Goal: Task Accomplishment & Management: Manage account settings

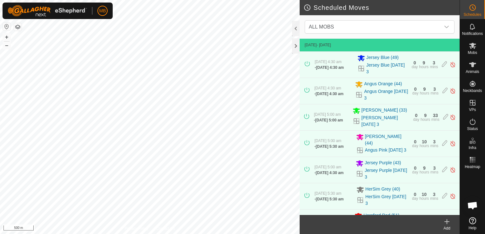
scroll to position [387, 0]
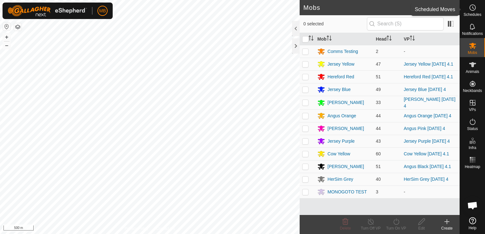
click at [472, 13] on span "Schedules" at bounding box center [473, 15] width 18 height 4
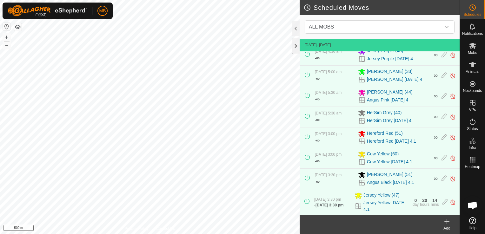
scroll to position [50, 0]
click at [474, 48] on icon at bounding box center [473, 46] width 8 height 8
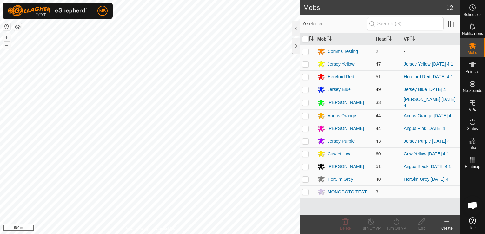
click at [305, 92] on p-checkbox at bounding box center [305, 89] width 6 height 5
checkbox input "true"
click at [393, 224] on icon at bounding box center [397, 222] width 8 height 8
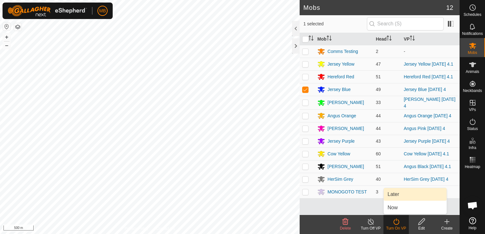
click at [399, 197] on link "Later" at bounding box center [415, 194] width 63 height 13
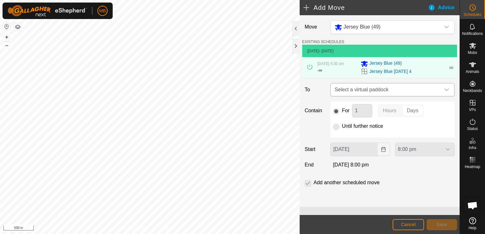
click at [446, 92] on icon "dropdown trigger" at bounding box center [446, 89] width 5 height 5
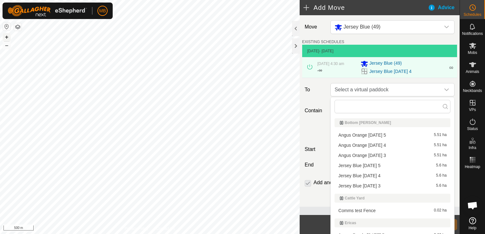
click at [7, 37] on button "+" at bounding box center [7, 37] width 8 height 8
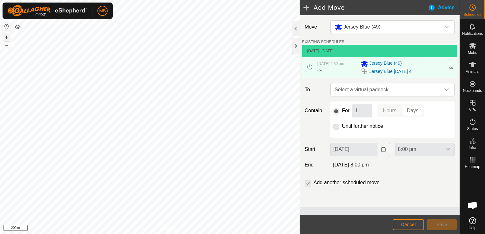
click at [9, 36] on button "+" at bounding box center [7, 37] width 8 height 8
click at [448, 92] on icon "dropdown trigger" at bounding box center [446, 89] width 5 height 5
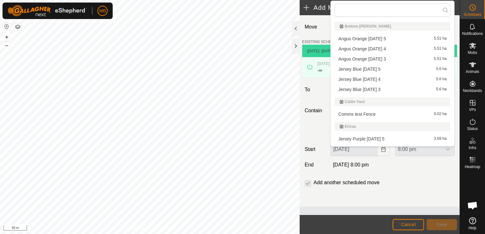
click at [396, 70] on li "Jersey Blue [DATE] 5 5.6 ha" at bounding box center [393, 69] width 116 height 10
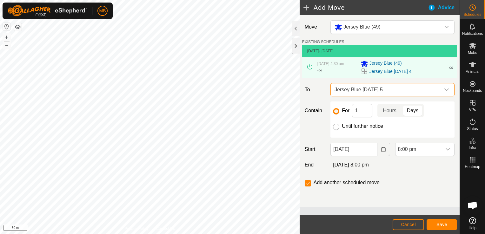
click at [337, 127] on input "Until further notice" at bounding box center [336, 127] width 6 height 6
radio input "true"
checkbox input "false"
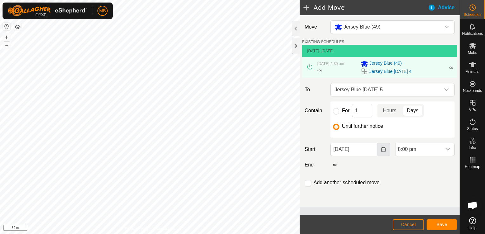
click at [384, 152] on icon "Choose Date" at bounding box center [383, 149] width 4 height 5
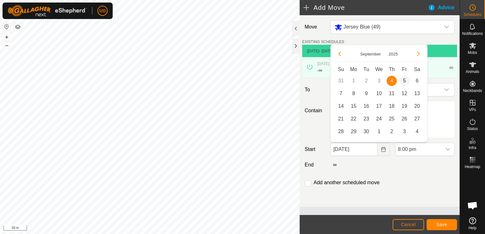
click at [404, 82] on span "5" at bounding box center [405, 81] width 10 height 10
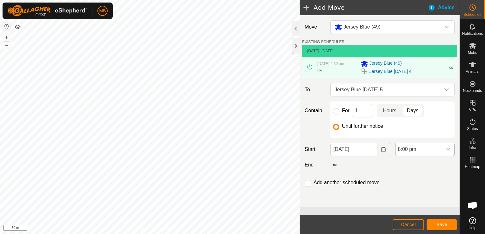
click at [449, 148] on icon "dropdown trigger" at bounding box center [448, 149] width 5 height 5
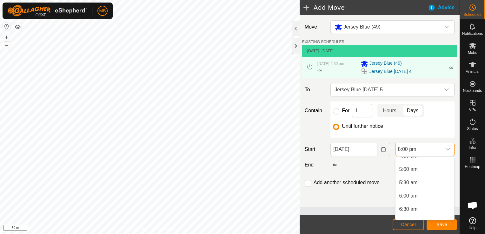
scroll to position [120, 0]
click at [420, 179] on li "5:00 am" at bounding box center [425, 176] width 59 height 13
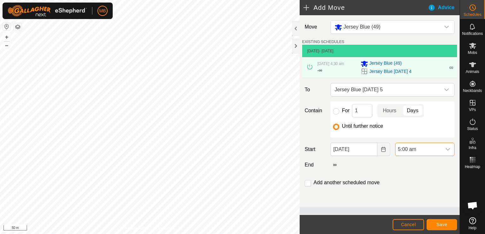
scroll to position [483, 0]
type input "[DATE]"
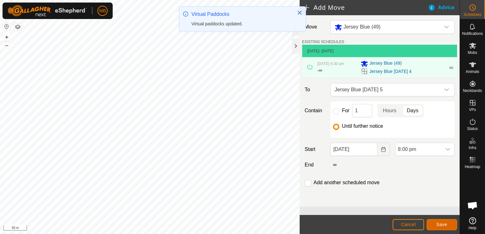
click at [446, 225] on span "Save" at bounding box center [442, 224] width 11 height 5
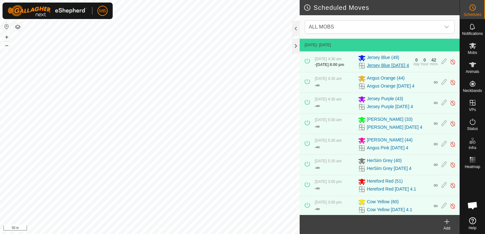
click at [367, 67] on link "Jersey Blue [DATE] 4" at bounding box center [388, 65] width 42 height 7
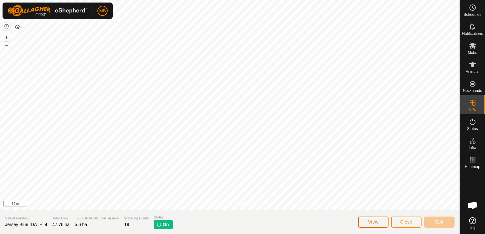
click at [373, 221] on span "View" at bounding box center [373, 222] width 10 height 5
click at [397, 222] on button "Close" at bounding box center [406, 222] width 30 height 11
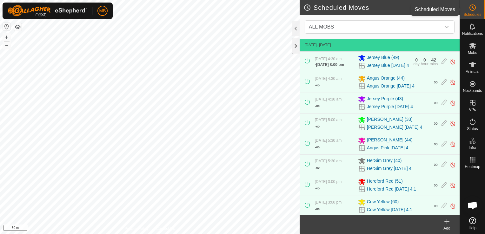
click at [473, 17] on div "Schedules" at bounding box center [472, 9] width 25 height 19
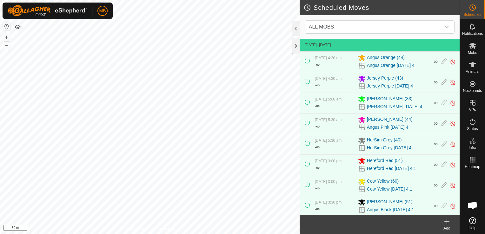
scroll to position [76, 0]
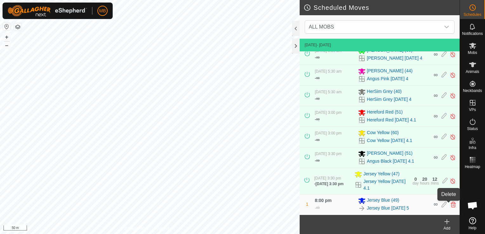
click at [451, 205] on icon at bounding box center [453, 205] width 5 height 6
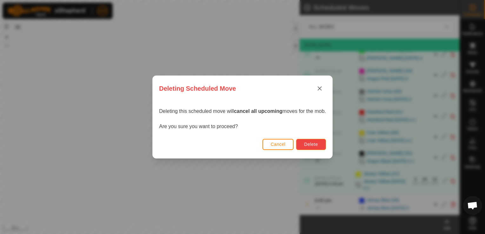
click at [312, 143] on span "Delete" at bounding box center [311, 144] width 14 height 5
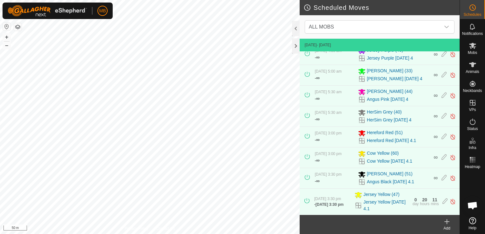
scroll to position [55, 0]
click at [471, 55] on div "Mobs" at bounding box center [472, 47] width 25 height 19
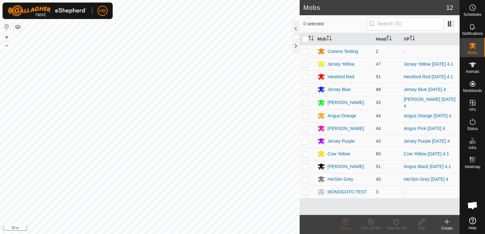
click at [303, 91] on p-checkbox at bounding box center [305, 89] width 6 height 5
checkbox input "true"
click at [396, 226] on div "Turn On VP" at bounding box center [396, 229] width 25 height 6
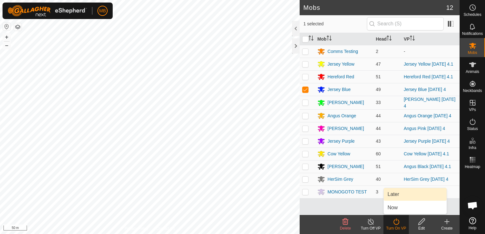
click at [400, 196] on link "Later" at bounding box center [415, 194] width 63 height 13
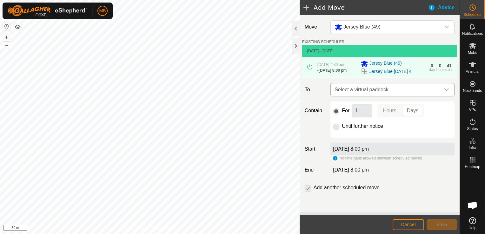
click at [446, 91] on icon "dropdown trigger" at bounding box center [446, 89] width 5 height 5
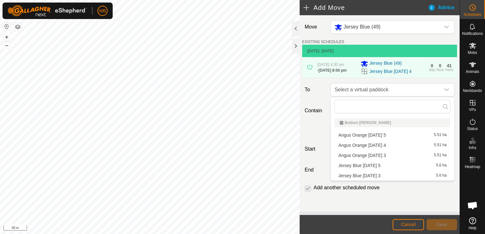
click at [409, 195] on div "Add another scheduled move" at bounding box center [379, 190] width 155 height 13
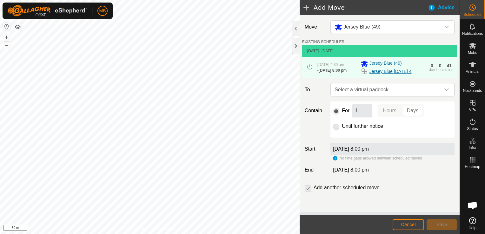
click at [379, 75] on link "Jersey Blue [DATE] 4" at bounding box center [391, 71] width 42 height 7
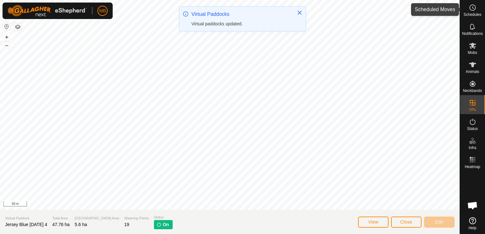
click at [470, 12] on es-schedule-vp-svg-icon at bounding box center [472, 8] width 11 height 10
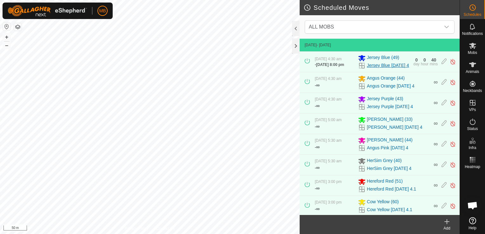
click at [372, 69] on link "Jersey Blue [DATE] 4" at bounding box center [388, 65] width 42 height 7
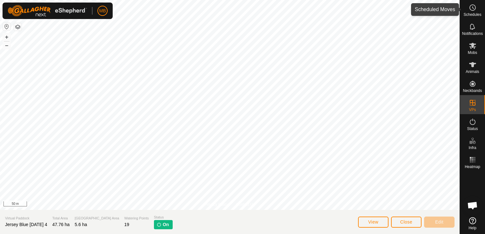
click at [472, 10] on icon at bounding box center [473, 8] width 8 height 8
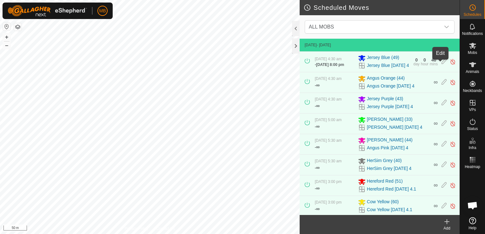
click at [442, 64] on icon at bounding box center [444, 61] width 5 height 7
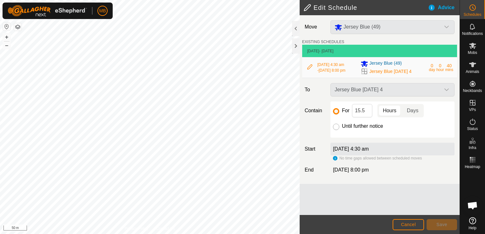
click at [334, 127] on input "Until further notice" at bounding box center [336, 127] width 6 height 6
radio input "true"
click at [392, 146] on div "[DATE] 4:30 am" at bounding box center [393, 149] width 124 height 13
click at [3, 35] on button "+" at bounding box center [7, 37] width 8 height 8
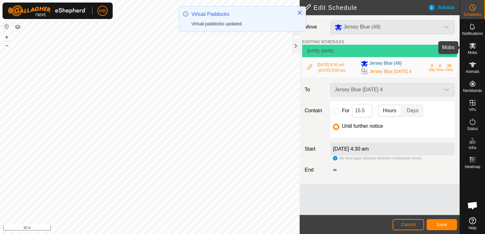
click at [472, 54] on span "Mobs" at bounding box center [472, 53] width 9 height 4
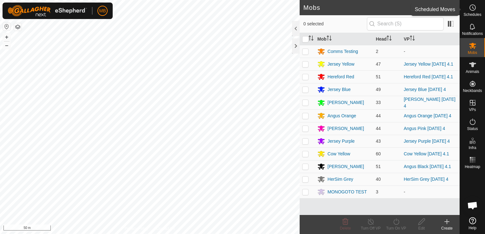
click at [473, 10] on icon at bounding box center [473, 8] width 8 height 8
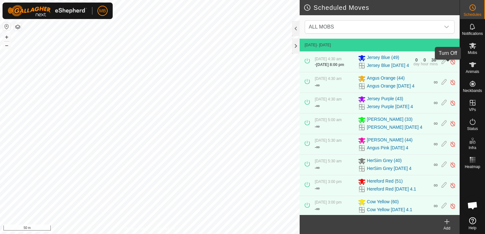
click at [450, 65] on img at bounding box center [453, 61] width 6 height 7
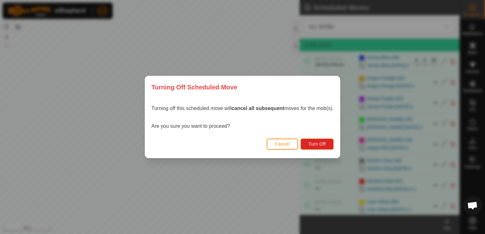
click at [291, 170] on div "Turning Off Scheduled Move Turning off this scheduled move will cancel all subs…" at bounding box center [242, 117] width 485 height 234
click at [292, 148] on button "Cancel" at bounding box center [282, 144] width 31 height 11
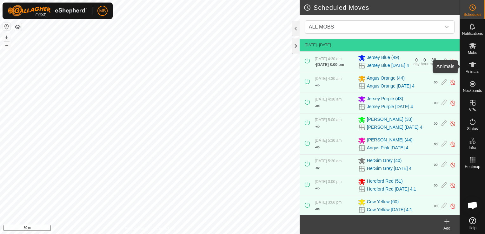
click at [474, 70] on span "Animals" at bounding box center [473, 72] width 14 height 4
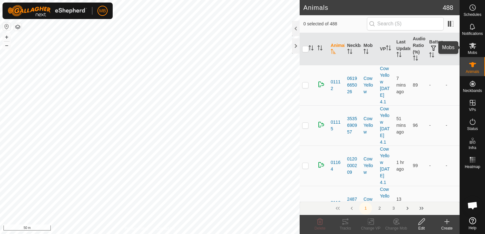
click at [474, 51] on span "Mobs" at bounding box center [472, 53] width 9 height 4
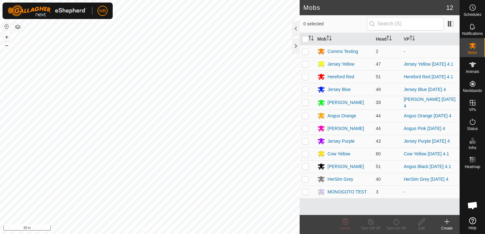
click at [305, 105] on p-checkbox at bounding box center [305, 102] width 6 height 5
checkbox input "true"
click at [390, 226] on turn-on-svg-icon at bounding box center [396, 222] width 25 height 8
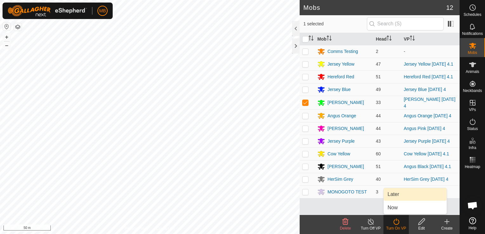
click at [403, 196] on link "Later" at bounding box center [415, 194] width 63 height 13
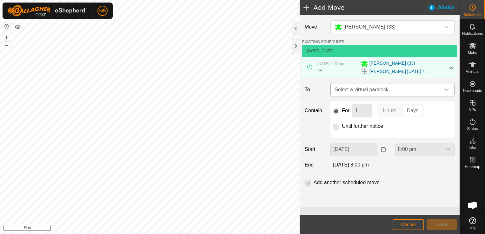
click at [447, 92] on icon "dropdown trigger" at bounding box center [446, 89] width 5 height 5
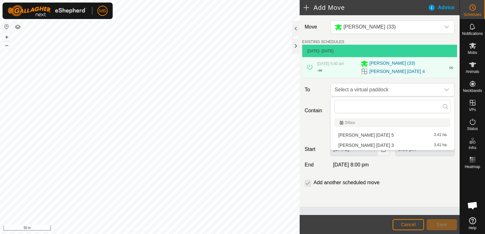
click at [428, 135] on li "[PERSON_NAME] [DATE] 5 3.41 ha" at bounding box center [393, 136] width 116 height 10
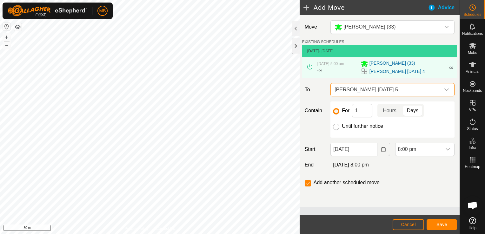
click at [336, 128] on input "Until further notice" at bounding box center [336, 127] width 6 height 6
radio input "true"
checkbox input "false"
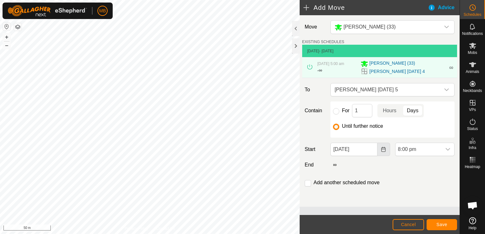
click at [385, 149] on icon "Choose Date" at bounding box center [383, 149] width 4 height 5
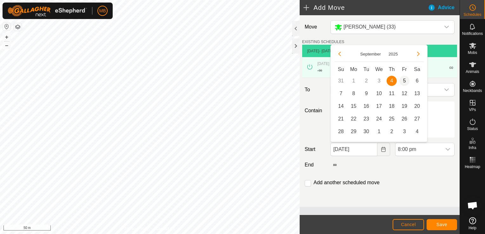
click at [407, 78] on span "5" at bounding box center [405, 81] width 10 height 10
type input "[DATE]"
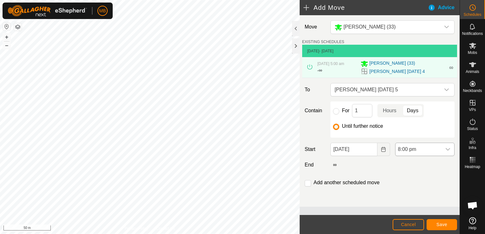
click at [448, 149] on icon "dropdown trigger" at bounding box center [448, 149] width 5 height 5
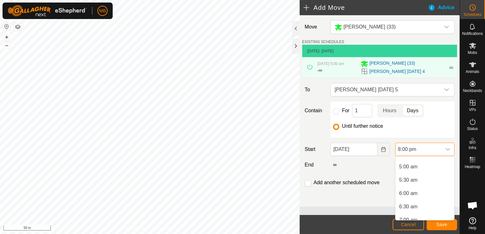
scroll to position [128, 0]
click at [420, 182] on li "5:30 am" at bounding box center [425, 181] width 59 height 13
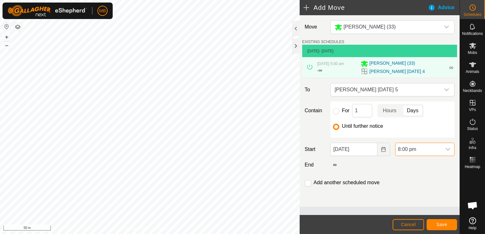
scroll to position [483, 0]
click at [437, 223] on span "Save" at bounding box center [442, 224] width 11 height 5
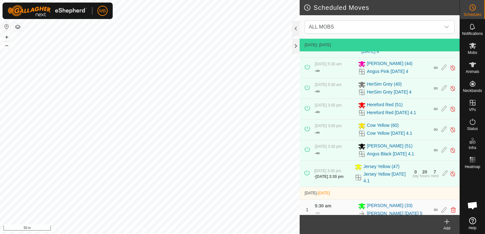
scroll to position [96, 0]
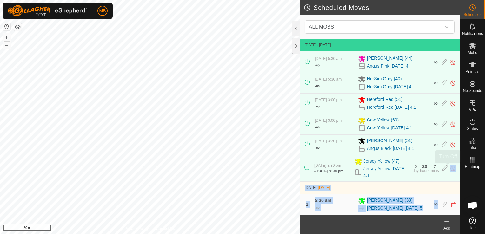
drag, startPoint x: 455, startPoint y: 203, endPoint x: 451, endPoint y: 159, distance: 44.3
click at [451, 159] on tbody "[DATE] - [DATE] [DATE] 4:30 am - [DATE] 8:00 pm Jersey Blue (49) Jersey Blue [D…" at bounding box center [380, 83] width 160 height 264
click at [414, 200] on div "[PERSON_NAME] (33)" at bounding box center [394, 201] width 72 height 8
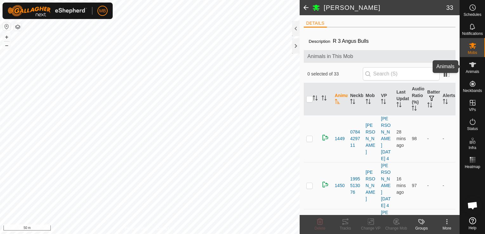
click at [475, 74] on span "Animals" at bounding box center [473, 72] width 14 height 4
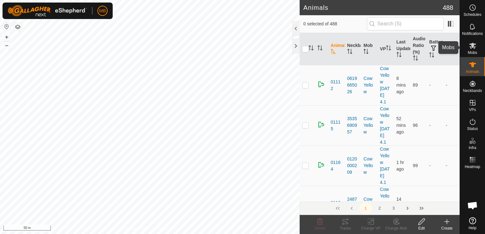
click at [474, 49] on icon at bounding box center [473, 46] width 8 height 8
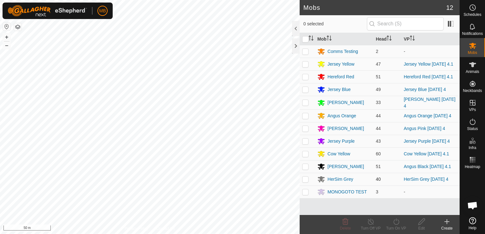
click at [306, 180] on p-checkbox at bounding box center [305, 179] width 6 height 5
click at [305, 180] on p-checkbox at bounding box center [305, 179] width 6 height 5
checkbox input "false"
click at [473, 10] on circle at bounding box center [473, 8] width 6 height 6
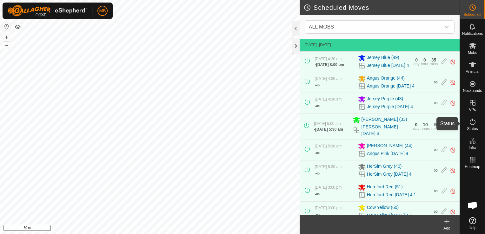
click at [470, 127] on span "Status" at bounding box center [472, 129] width 11 height 4
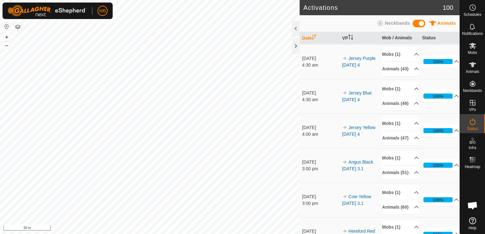
scroll to position [408, 0]
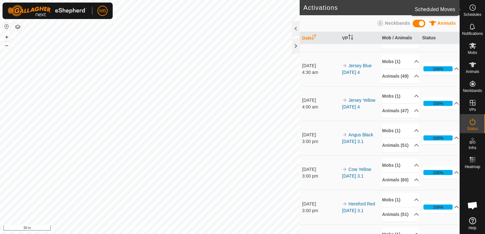
click at [474, 15] on span "Schedules" at bounding box center [473, 15] width 18 height 4
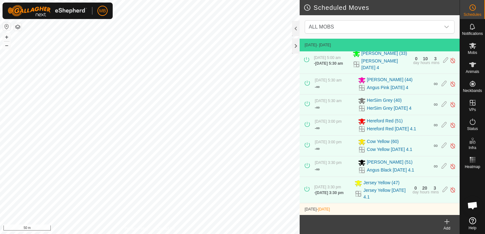
scroll to position [67, 0]
click at [478, 50] on div "Mobs" at bounding box center [472, 47] width 25 height 19
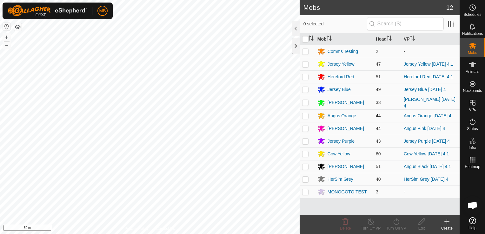
click at [305, 116] on p-checkbox at bounding box center [305, 115] width 6 height 5
checkbox input "true"
click at [400, 226] on div "Turn On VP" at bounding box center [396, 229] width 25 height 6
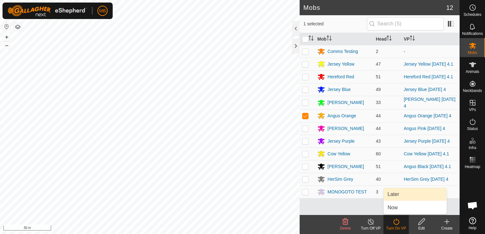
click at [400, 194] on link "Later" at bounding box center [415, 194] width 63 height 13
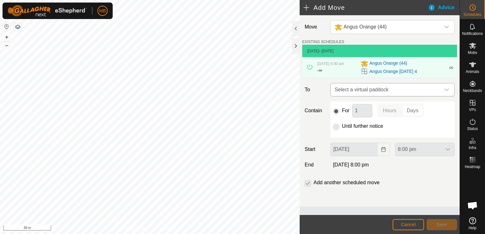
click at [449, 90] on icon "dropdown trigger" at bounding box center [446, 89] width 5 height 5
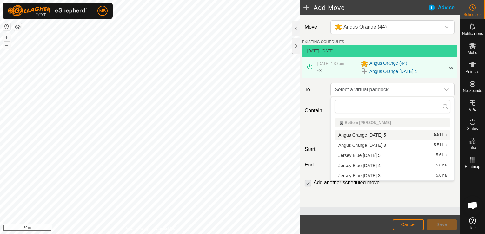
click at [435, 137] on li "Angus Orange Friday 5 5.51 ha" at bounding box center [393, 136] width 116 height 10
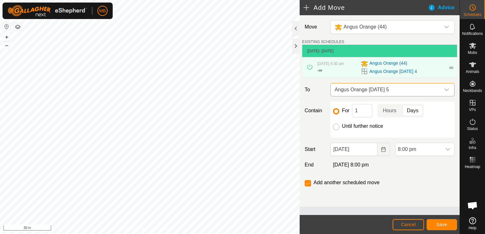
click at [337, 127] on input "Until further notice" at bounding box center [336, 127] width 6 height 6
radio input "true"
checkbox input "false"
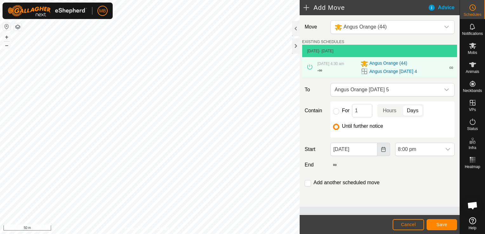
click at [385, 151] on icon "Choose Date" at bounding box center [383, 149] width 4 height 5
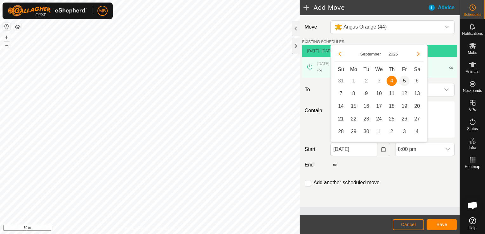
click at [406, 82] on span "5" at bounding box center [405, 81] width 10 height 10
type input "[DATE]"
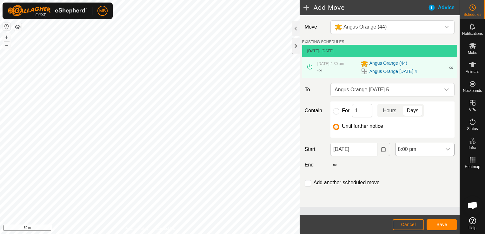
click at [451, 152] on div "dropdown trigger" at bounding box center [448, 149] width 13 height 13
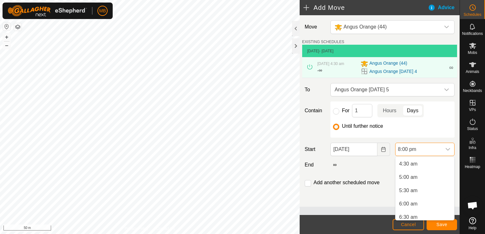
scroll to position [125, 0]
click at [432, 185] on li "5:30 am" at bounding box center [425, 184] width 59 height 13
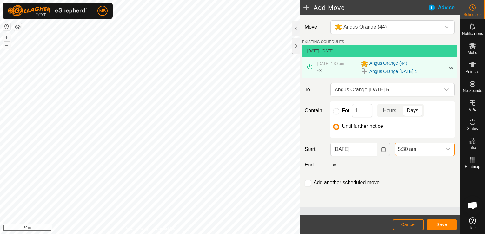
scroll to position [483, 0]
click at [441, 225] on span "Save" at bounding box center [442, 224] width 11 height 5
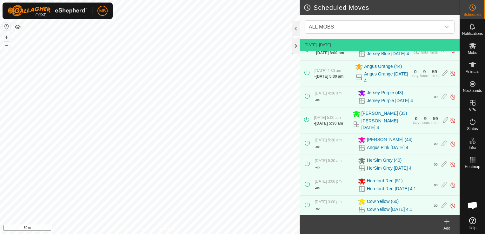
scroll to position [9, 0]
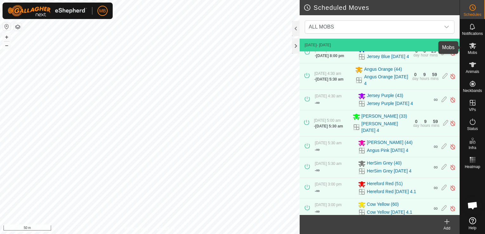
click at [469, 56] on div "Mobs" at bounding box center [472, 47] width 25 height 19
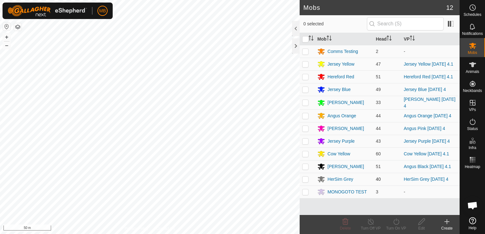
click at [307, 180] on p-checkbox at bounding box center [305, 179] width 6 height 5
checkbox input "true"
click at [396, 226] on icon at bounding box center [397, 222] width 8 height 8
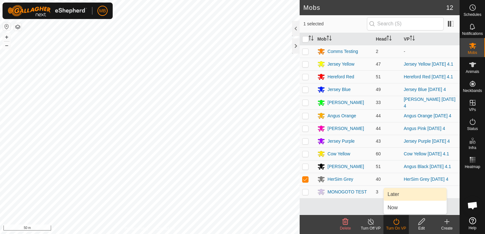
click at [403, 197] on link "Later" at bounding box center [415, 194] width 63 height 13
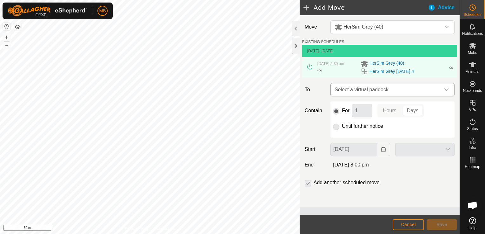
click at [449, 91] on icon "dropdown trigger" at bounding box center [446, 89] width 5 height 5
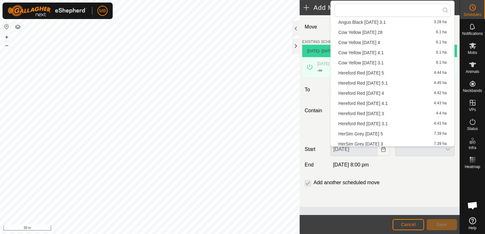
scroll to position [70, 0]
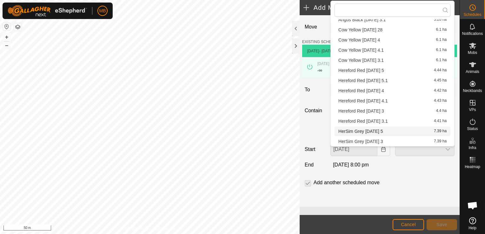
click at [409, 135] on li "HerSim Grey Friday 5 7.39 ha" at bounding box center [393, 132] width 116 height 10
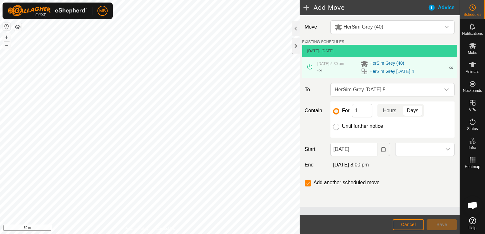
click at [336, 127] on input "Until further notice" at bounding box center [336, 127] width 6 height 6
radio input "true"
checkbox input "false"
click at [382, 151] on icon "Choose Date" at bounding box center [383, 149] width 5 height 5
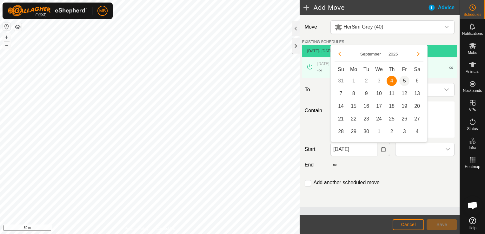
click at [404, 82] on span "5" at bounding box center [405, 81] width 10 height 10
type input "[DATE]"
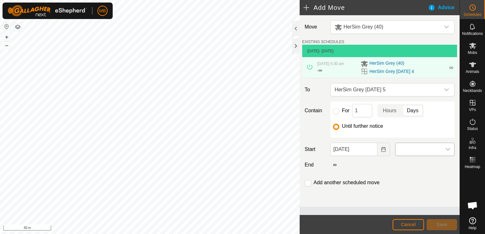
click at [449, 151] on icon "dropdown trigger" at bounding box center [448, 149] width 5 height 5
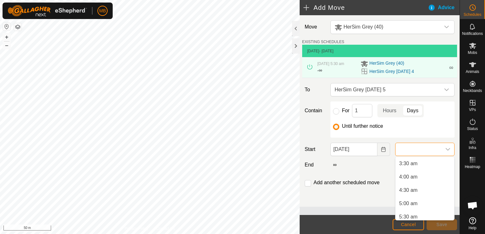
scroll to position [108, 0]
click at [426, 205] on li "5:30 am" at bounding box center [425, 201] width 59 height 13
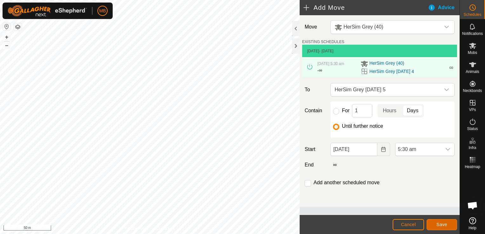
click at [435, 229] on button "Save" at bounding box center [442, 224] width 30 height 11
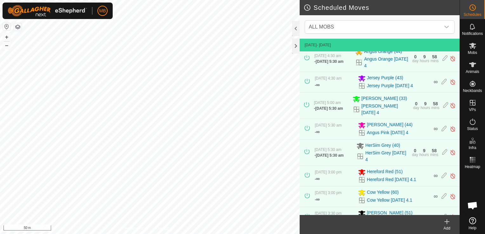
scroll to position [23, 0]
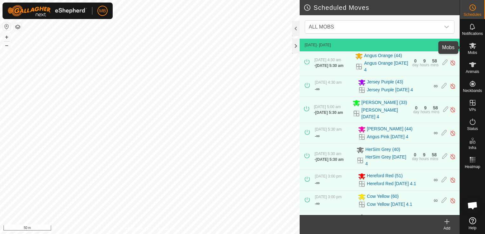
click at [474, 52] on span "Mobs" at bounding box center [472, 53] width 9 height 4
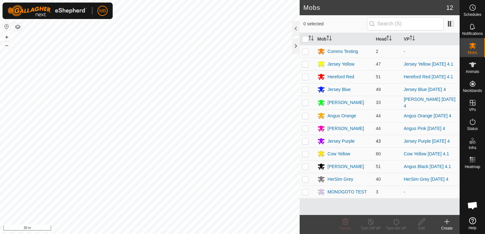
click at [303, 142] on p-checkbox at bounding box center [305, 141] width 6 height 5
checkbox input "true"
click at [395, 226] on div "Turn On VP" at bounding box center [396, 229] width 25 height 6
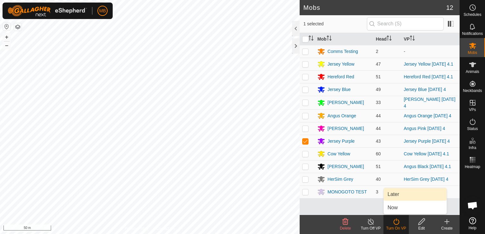
click at [400, 198] on link "Later" at bounding box center [415, 194] width 63 height 13
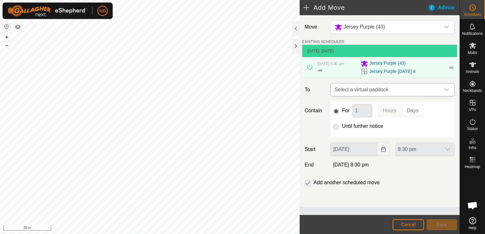
click at [447, 90] on icon "dropdown trigger" at bounding box center [447, 90] width 4 height 3
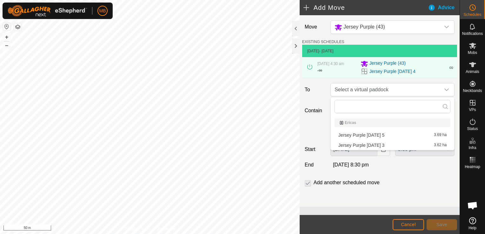
click at [436, 133] on li "Jersey Purple Friday 5 3.69 ha" at bounding box center [393, 136] width 116 height 10
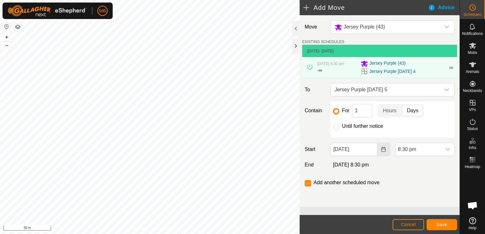
click at [381, 151] on icon "Choose Date" at bounding box center [383, 149] width 4 height 5
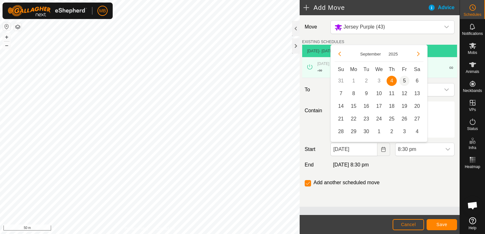
click at [404, 84] on span "5" at bounding box center [405, 81] width 10 height 10
type input "[DATE]"
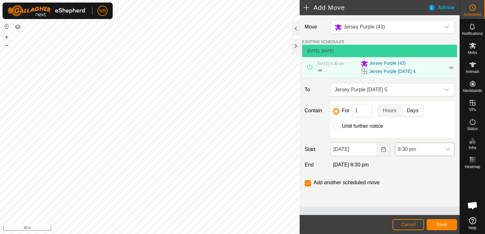
click at [450, 150] on icon "dropdown trigger" at bounding box center [448, 149] width 5 height 5
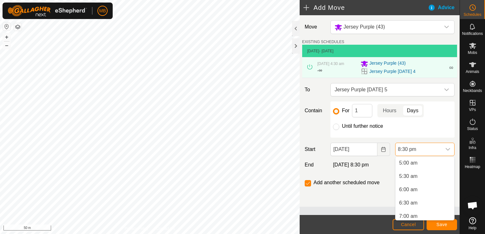
scroll to position [132, 0]
click at [431, 181] on li "5:30 am" at bounding box center [425, 178] width 59 height 13
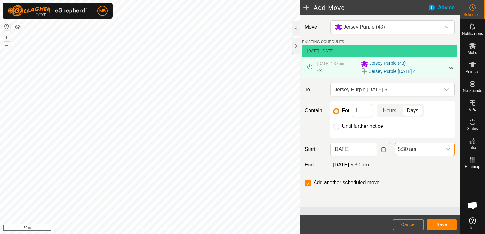
scroll to position [496, 0]
click at [439, 226] on span "Save" at bounding box center [442, 224] width 11 height 5
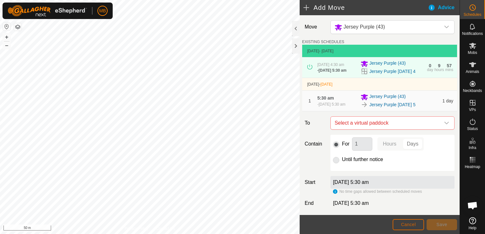
click at [413, 227] on span "Cancel" at bounding box center [408, 224] width 15 height 5
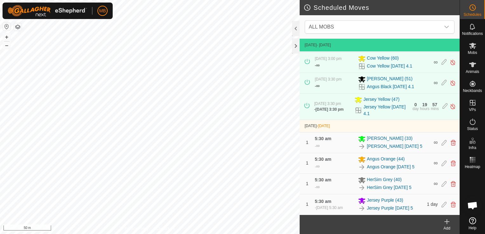
scroll to position [180, 0]
click at [442, 206] on icon at bounding box center [444, 205] width 5 height 6
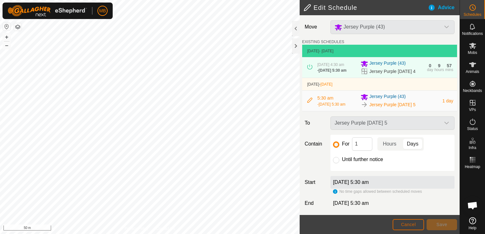
click at [407, 227] on span "Cancel" at bounding box center [408, 224] width 15 height 5
